Goal: Task Accomplishment & Management: Use online tool/utility

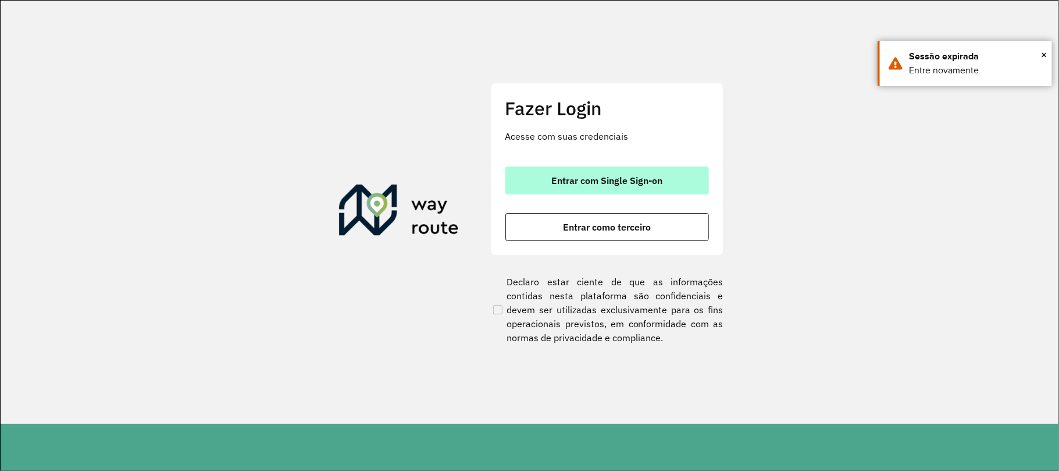
click at [566, 176] on span "Entrar com Single Sign-on" at bounding box center [606, 180] width 111 height 9
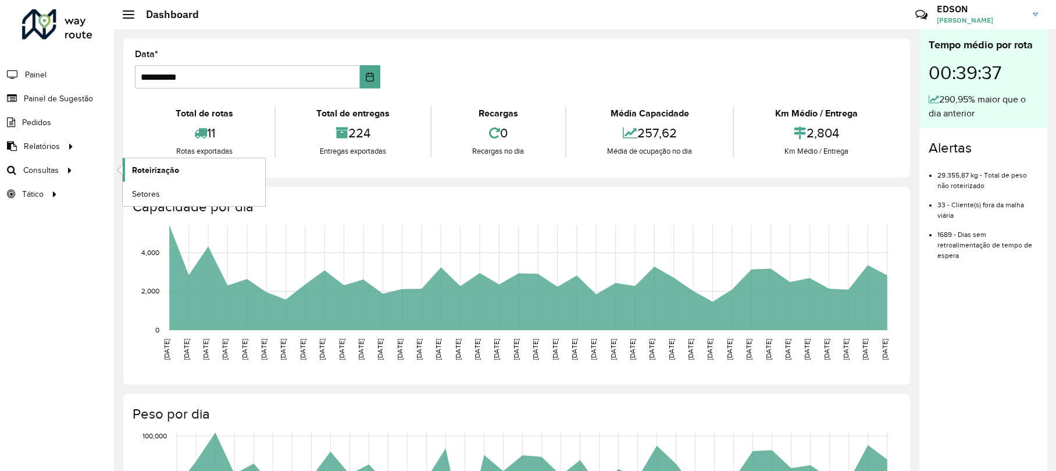
click at [151, 170] on span "Roteirização" at bounding box center [155, 170] width 47 height 12
click at [45, 93] on span "Painel de Sugestão" at bounding box center [60, 98] width 73 height 12
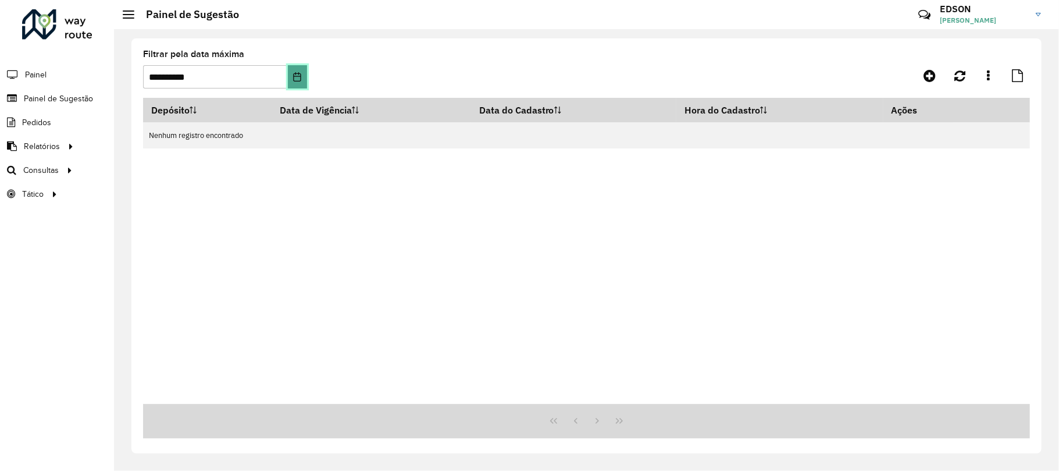
click at [298, 76] on icon "Choose Date" at bounding box center [298, 76] width 8 height 9
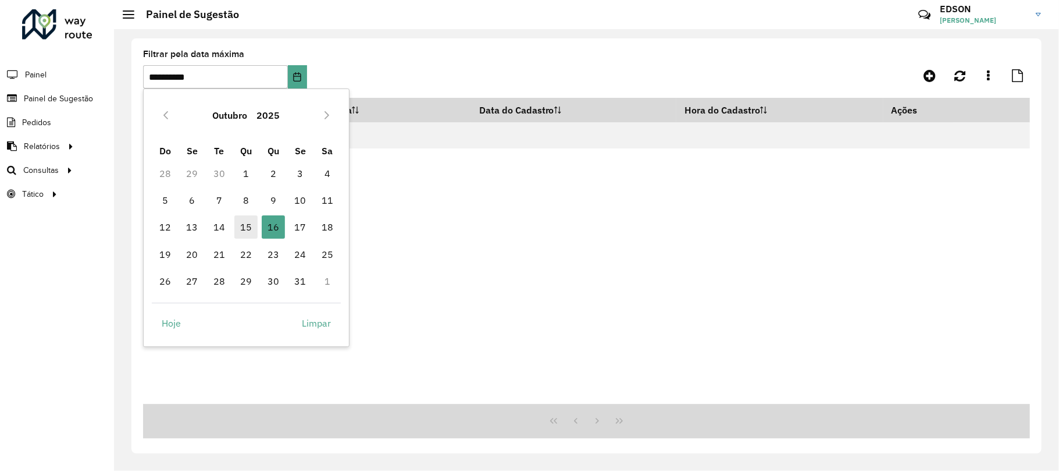
click at [245, 229] on span "15" at bounding box center [245, 226] width 23 height 23
type input "**********"
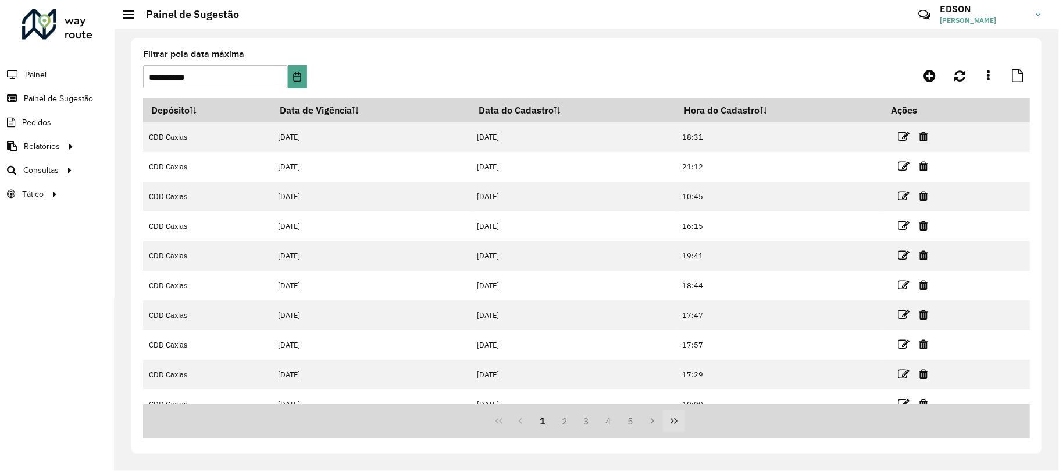
click at [669, 352] on icon "Last Page" at bounding box center [673, 420] width 9 height 9
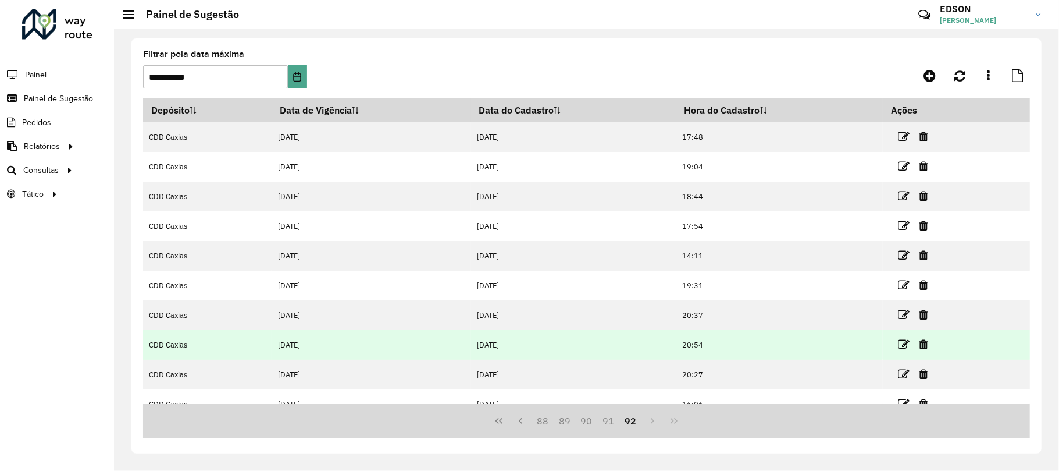
scroll to position [77, 0]
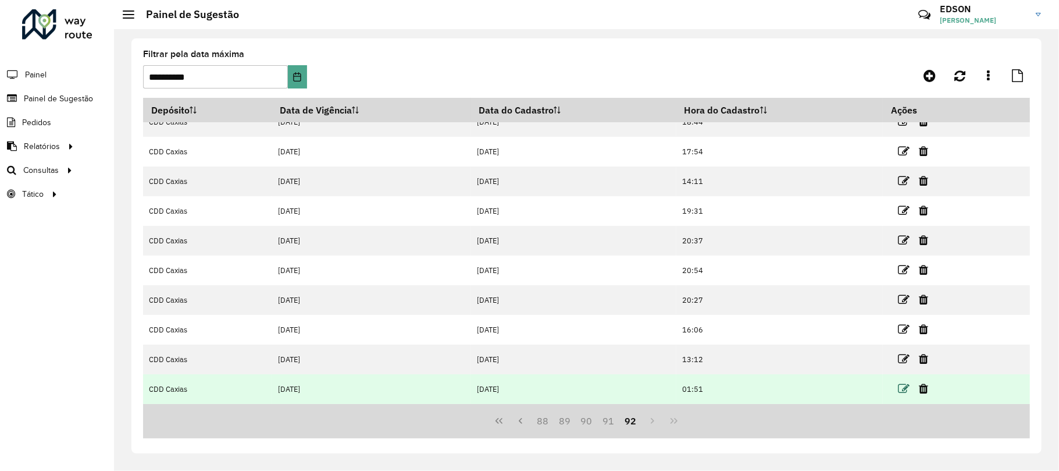
click at [790, 352] on icon at bounding box center [904, 389] width 12 height 12
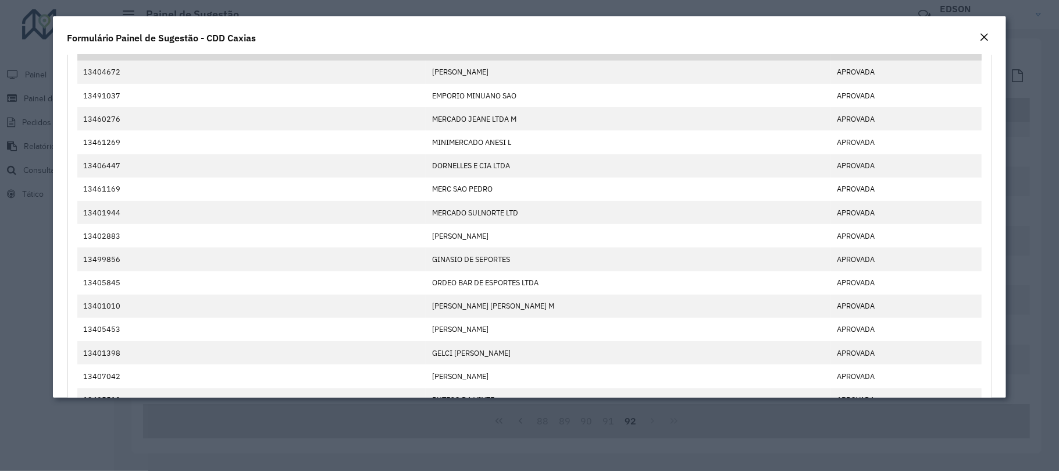
scroll to position [0, 0]
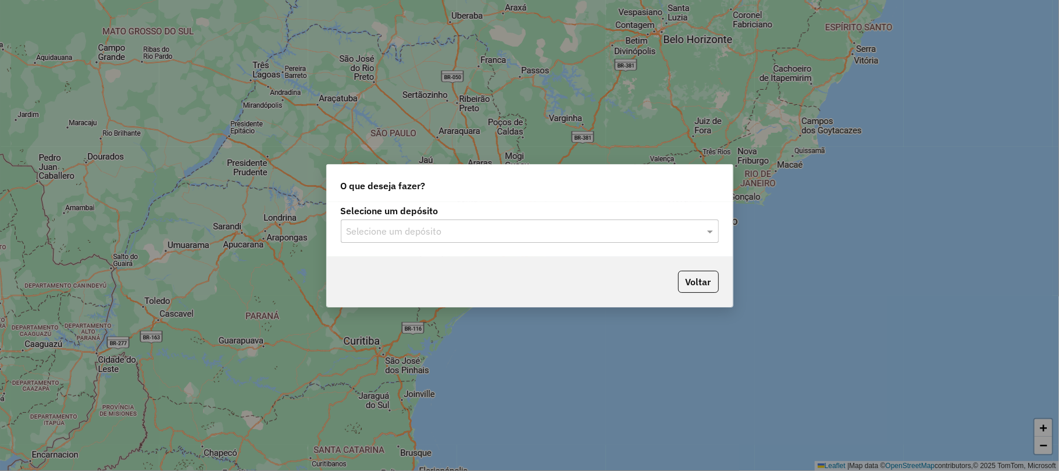
click at [419, 236] on input "text" at bounding box center [518, 232] width 343 height 14
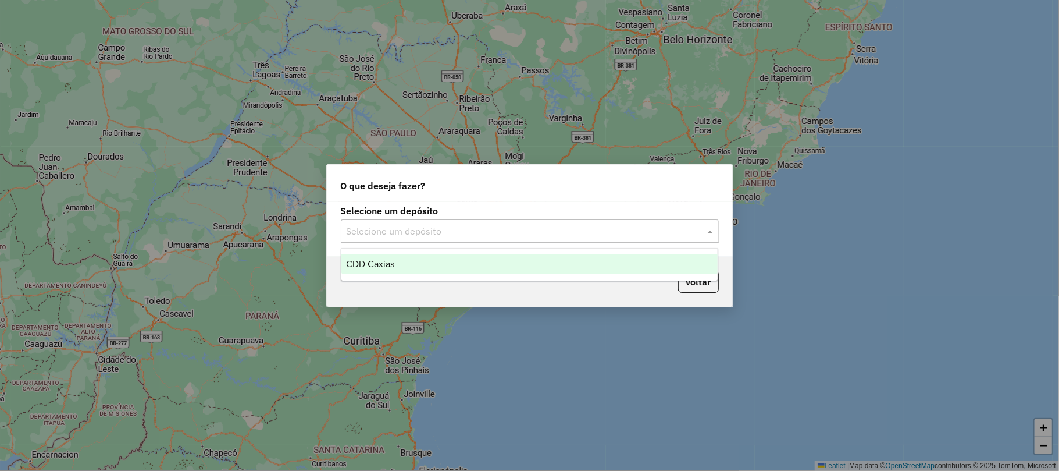
click at [411, 266] on div "CDD Caxias" at bounding box center [529, 264] width 376 height 20
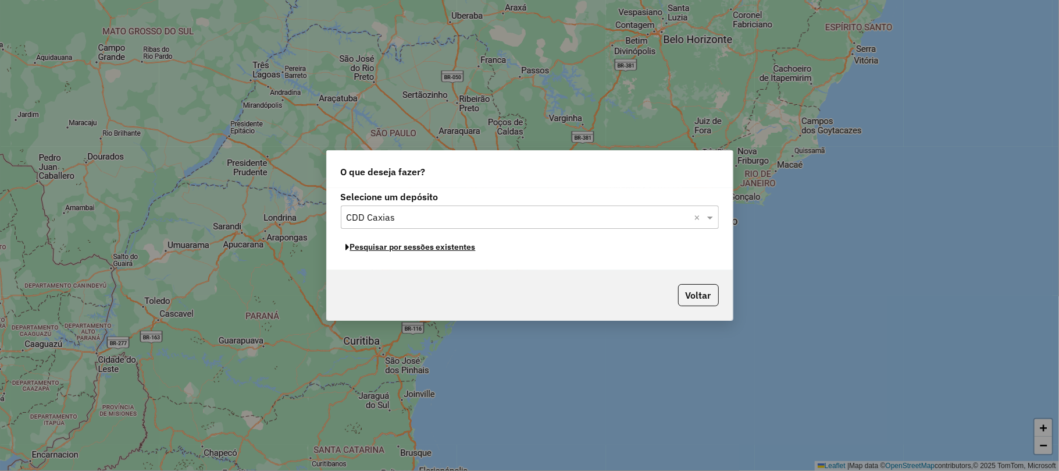
click at [410, 247] on button "Pesquisar por sessões existentes" at bounding box center [411, 247] width 140 height 18
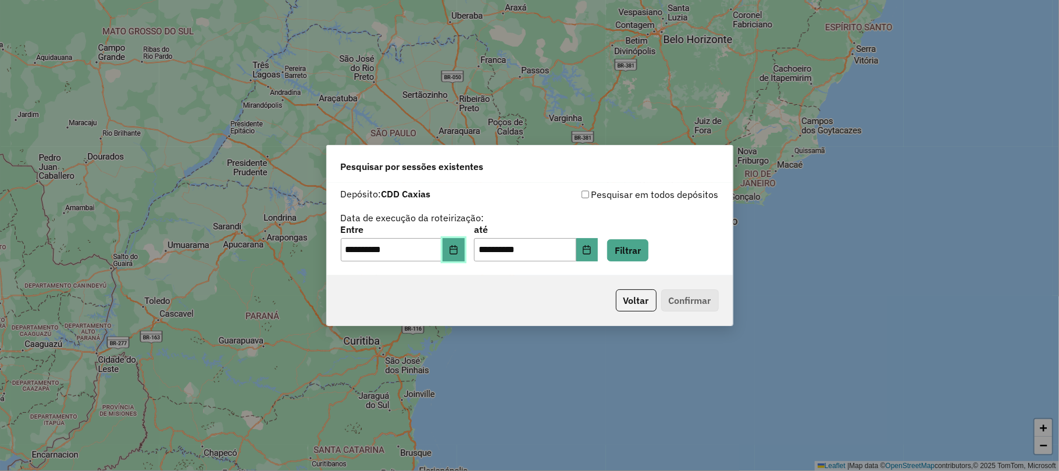
click at [458, 250] on icon "Choose Date" at bounding box center [453, 249] width 9 height 9
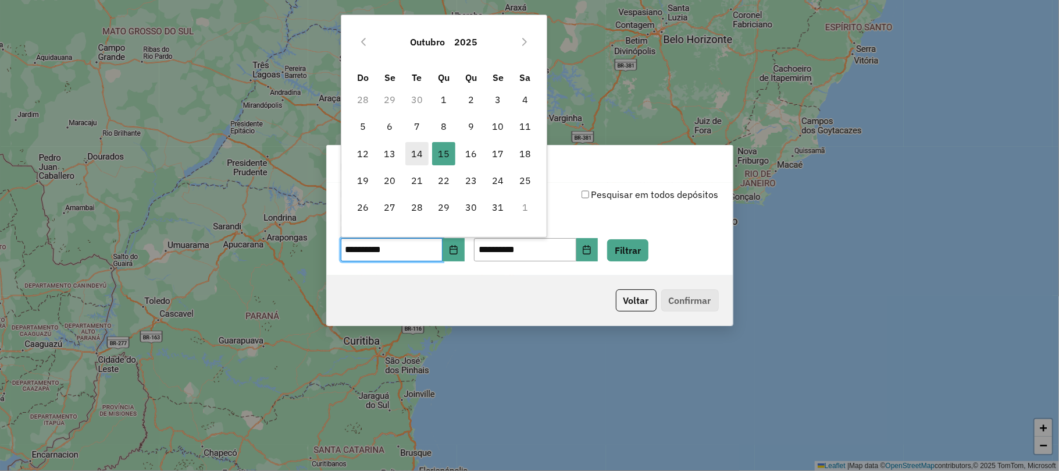
click at [420, 157] on span "14" at bounding box center [416, 153] width 23 height 23
type input "**********"
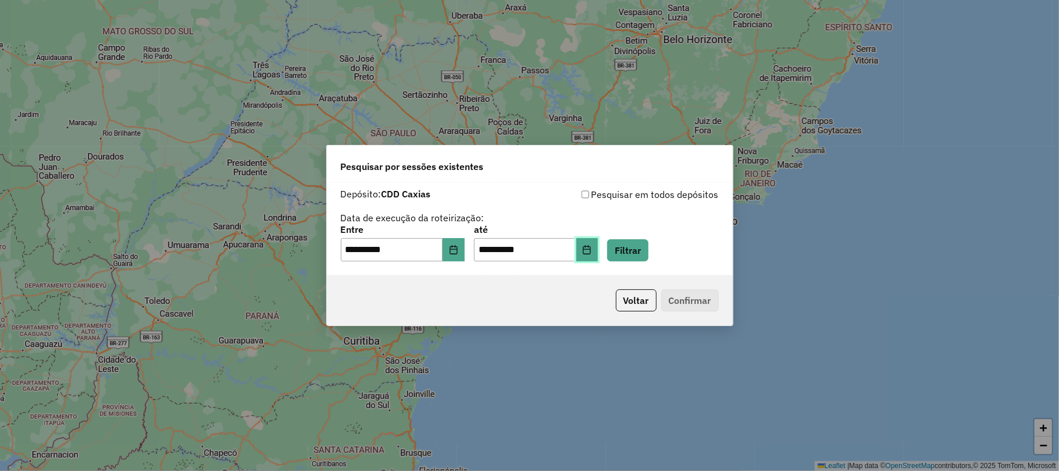
click at [592, 252] on icon "Choose Date" at bounding box center [586, 249] width 9 height 9
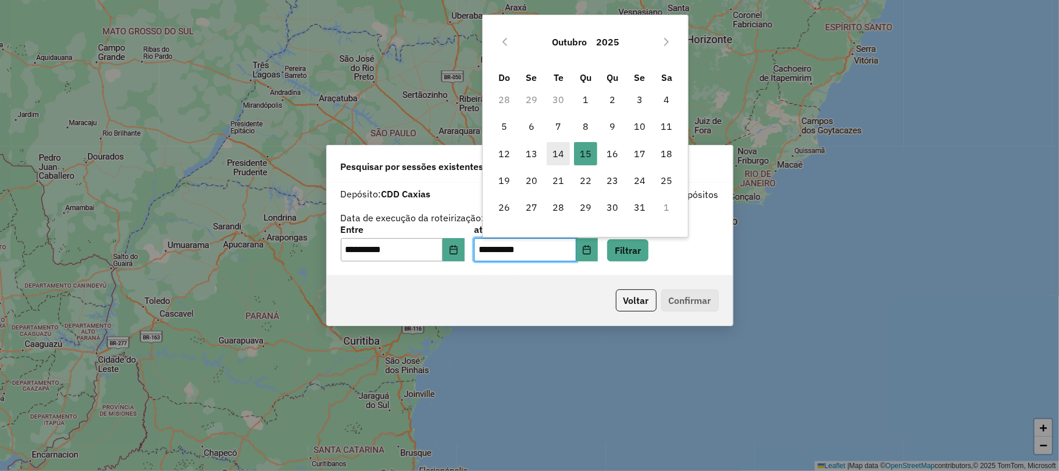
click at [562, 150] on span "14" at bounding box center [558, 153] width 23 height 23
type input "**********"
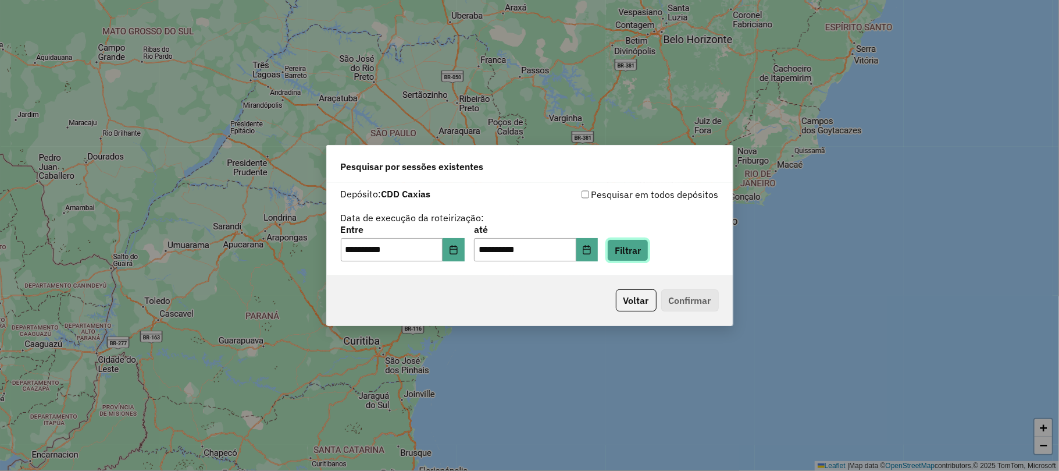
click at [644, 255] on button "Filtrar" at bounding box center [627, 250] width 41 height 22
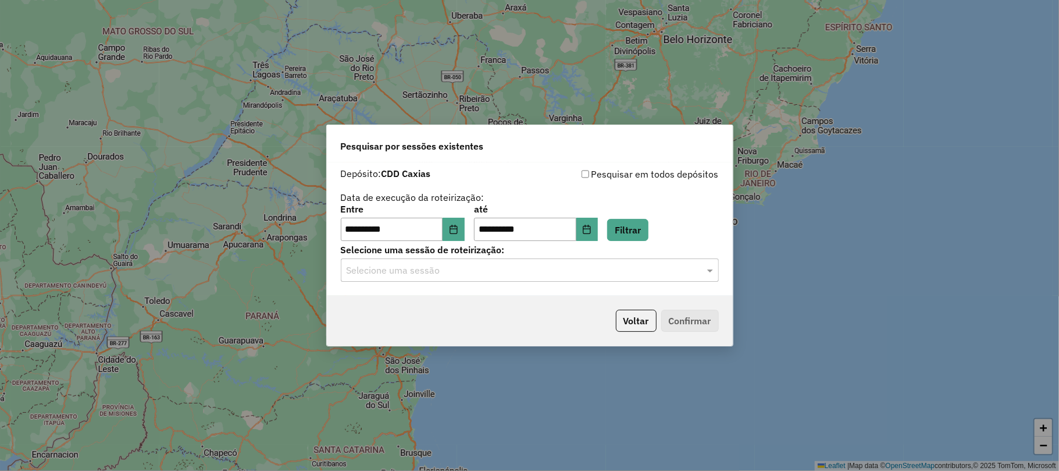
click at [564, 275] on input "text" at bounding box center [518, 270] width 343 height 14
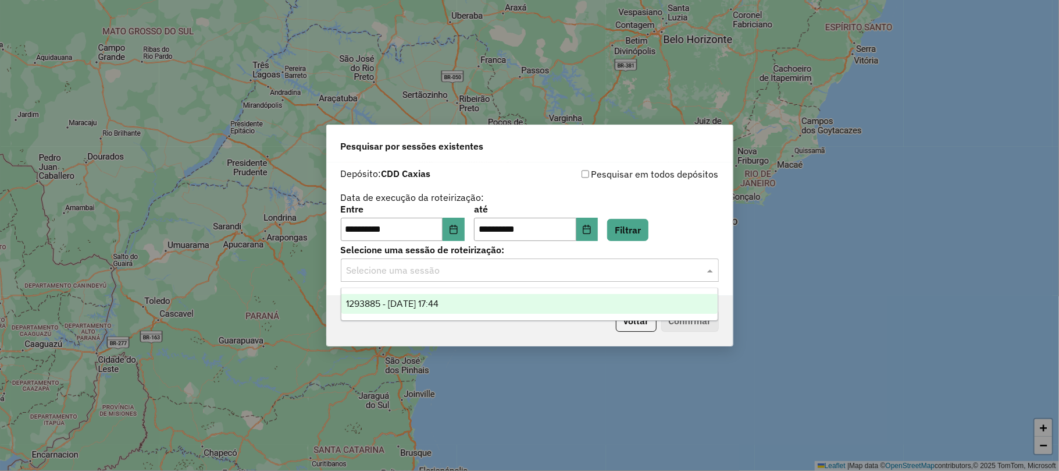
click at [522, 308] on div "1293885 - 14/10/2025 17:44" at bounding box center [529, 304] width 376 height 20
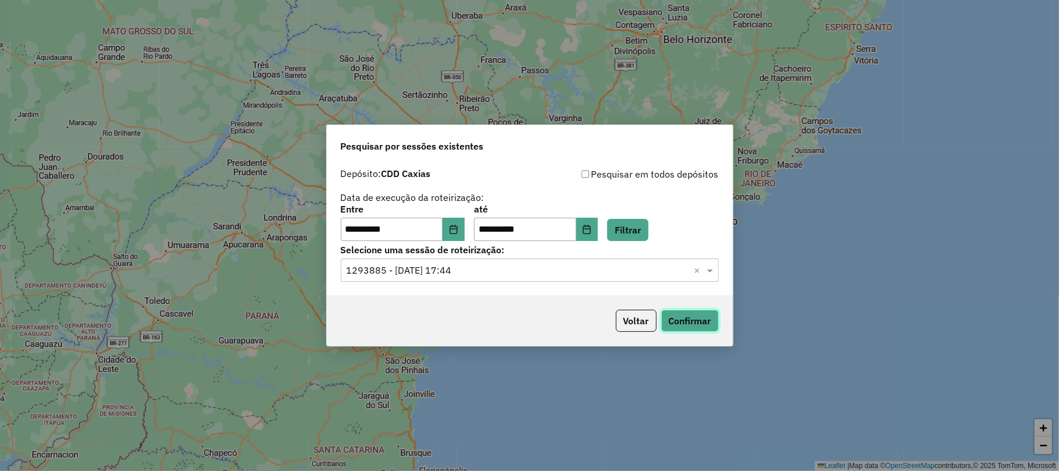
click at [697, 311] on button "Confirmar" at bounding box center [690, 320] width 58 height 22
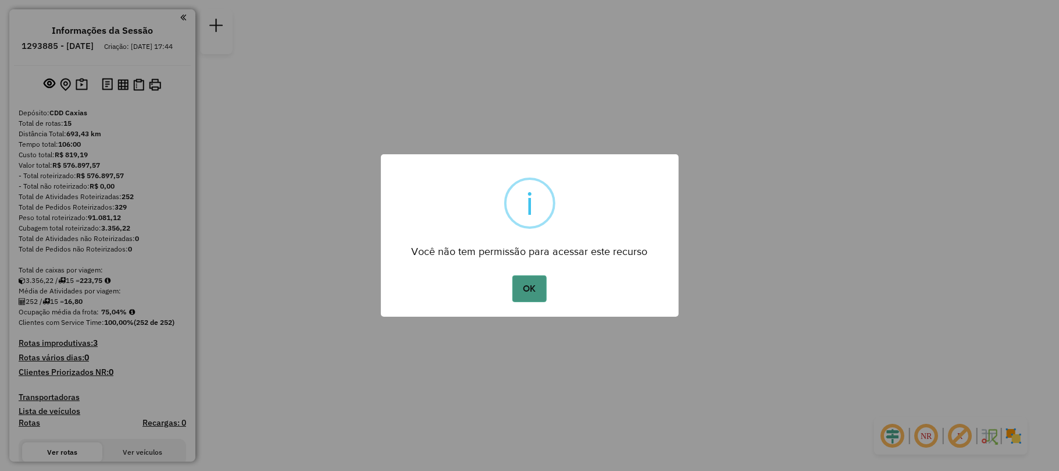
click at [540, 285] on button "OK" at bounding box center [529, 288] width 34 height 27
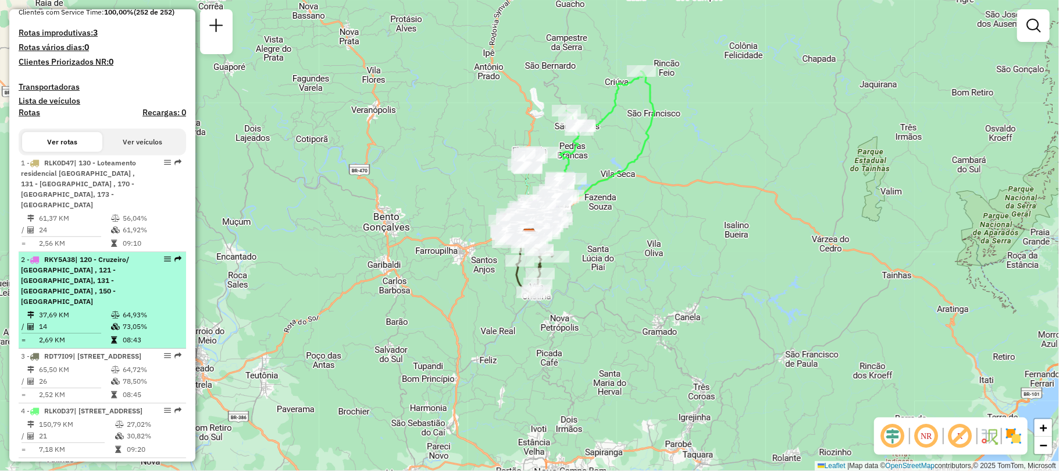
scroll to position [387, 0]
